Goal: Check status

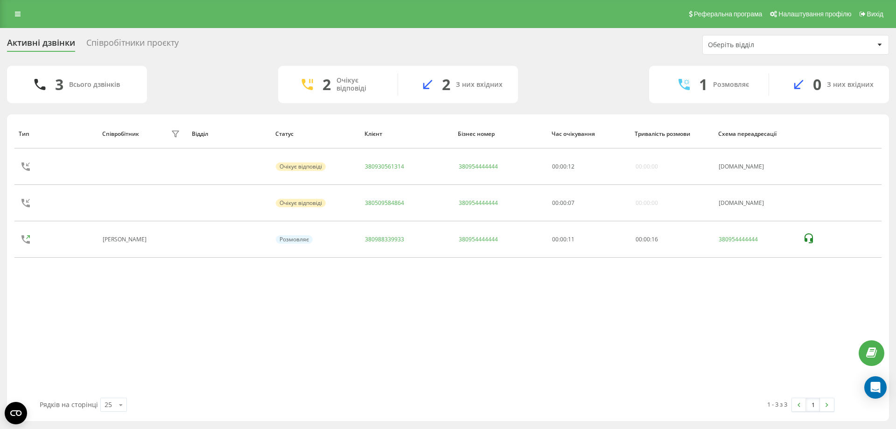
click at [112, 45] on div "Співробітники проєкту" at bounding box center [132, 45] width 92 height 14
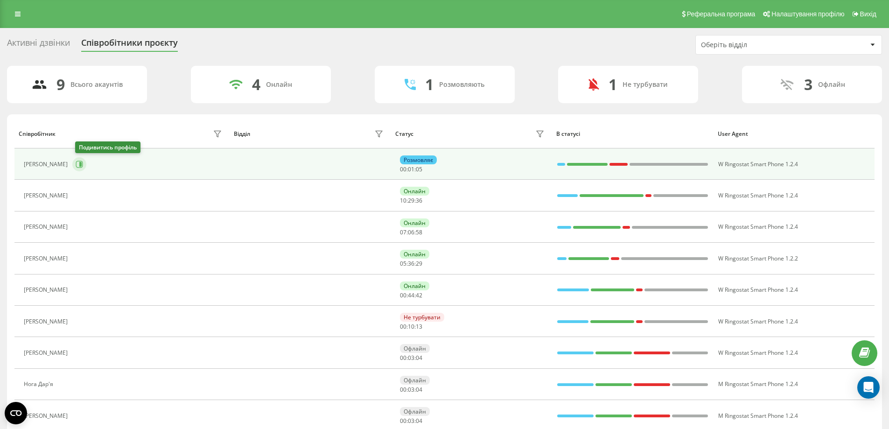
click at [82, 165] on icon at bounding box center [80, 164] width 2 height 5
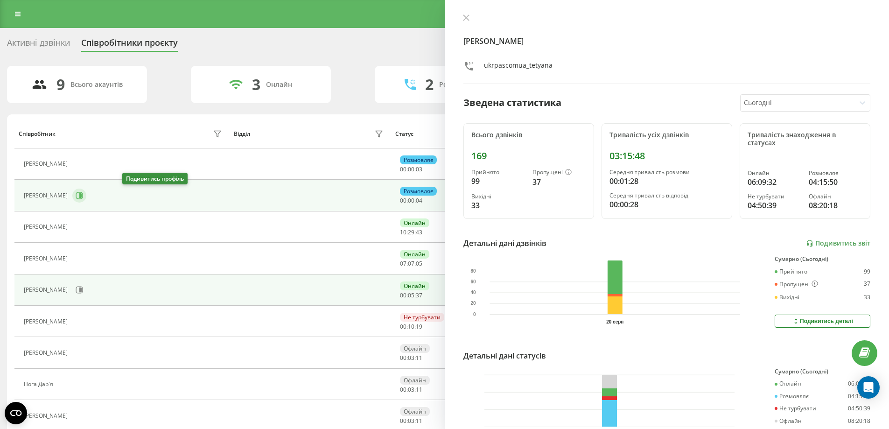
click at [83, 196] on icon at bounding box center [79, 195] width 7 height 7
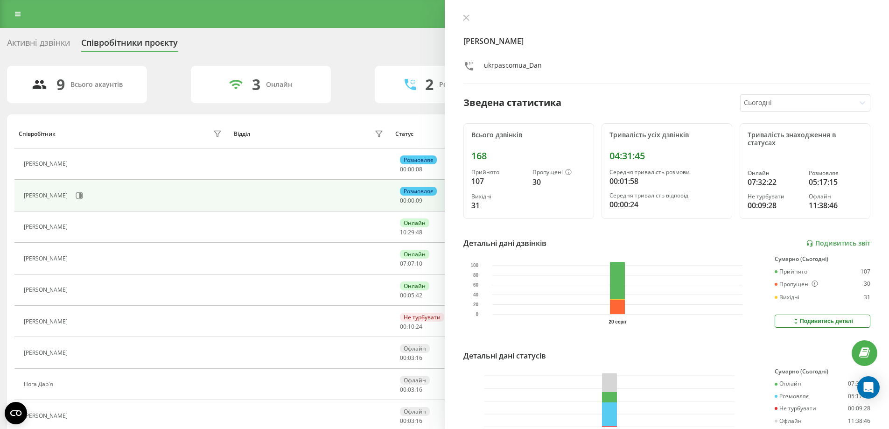
click at [81, 319] on icon at bounding box center [77, 321] width 7 height 7
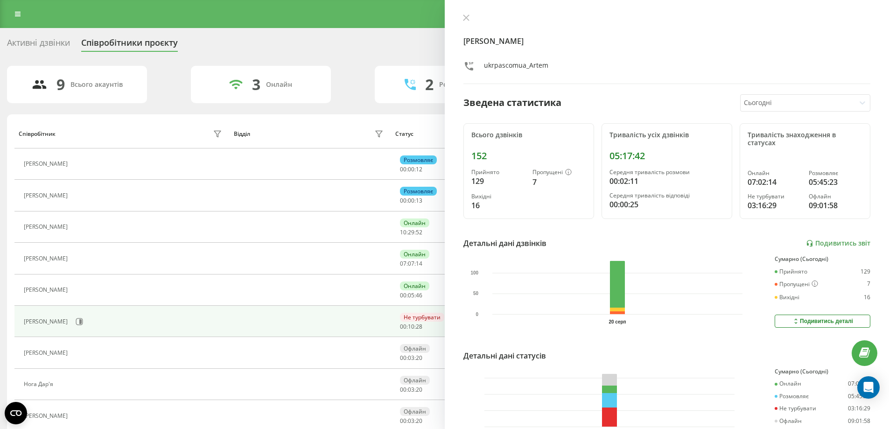
click at [31, 45] on div "Активні дзвінки" at bounding box center [38, 45] width 63 height 14
